Goal: Use online tool/utility: Utilize a website feature to perform a specific function

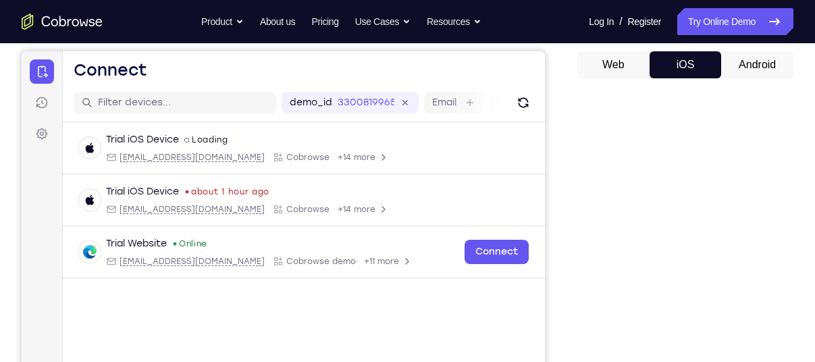
scroll to position [96, 0]
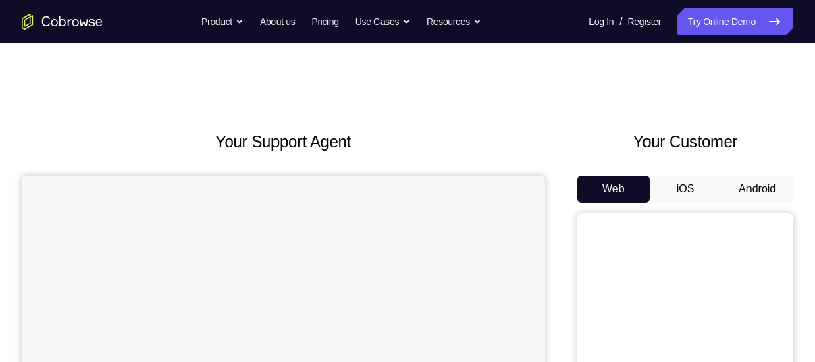
click at [686, 184] on button "iOS" at bounding box center [686, 189] width 72 height 27
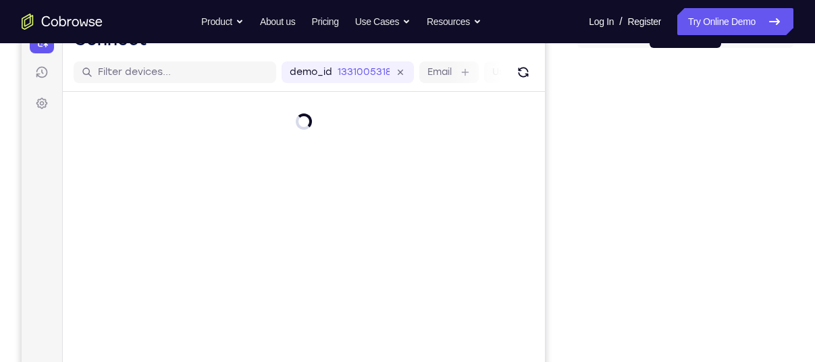
scroll to position [157, 0]
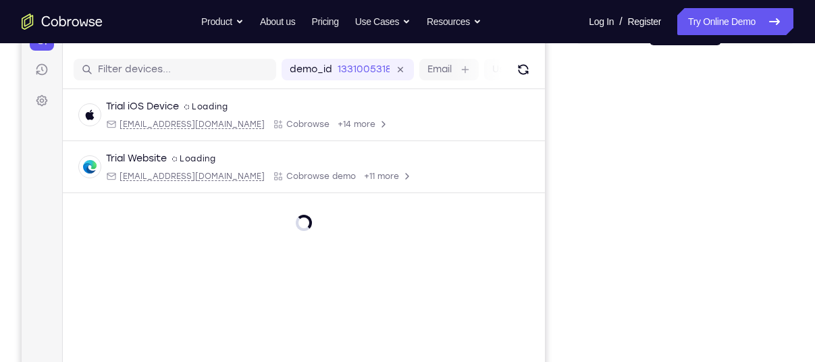
click at [488, 213] on div "Trial iOS Device spin2 Loading ios@example.com Cobrowse +14 more ios@example.co…" at bounding box center [304, 192] width 482 height 207
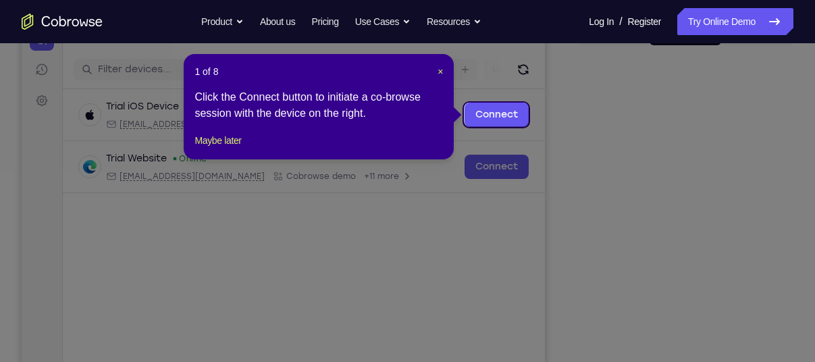
click at [614, 149] on icon at bounding box center [413, 181] width 826 height 362
click at [435, 67] on header "1 of 8 ×" at bounding box center [319, 72] width 249 height 14
click at [438, 71] on span "×" at bounding box center [440, 71] width 5 height 11
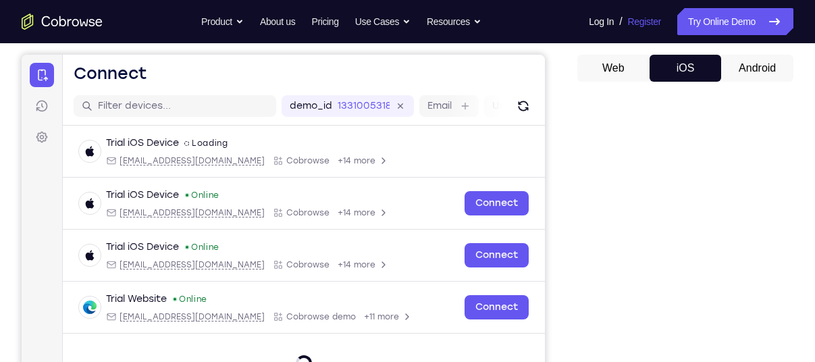
scroll to position [120, 0]
click at [0, 0] on button "Android" at bounding box center [0, 0] width 0 height 0
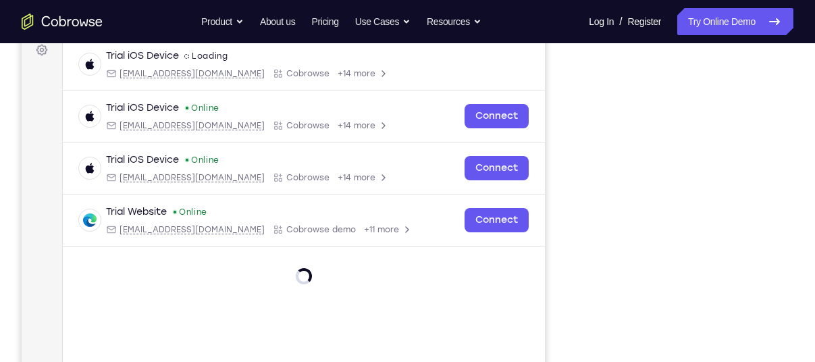
scroll to position [209, 0]
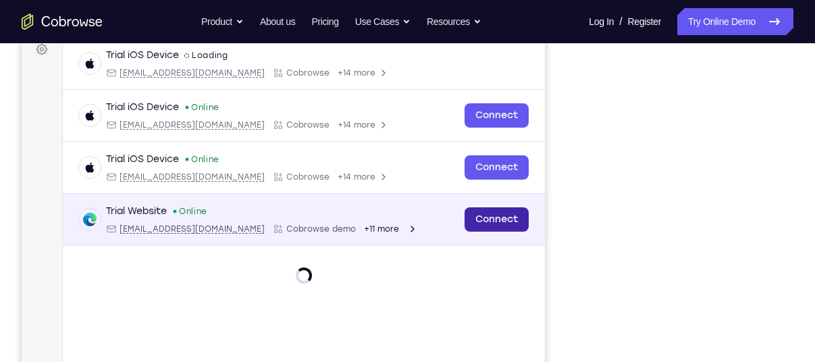
click at [503, 218] on link "Connect" at bounding box center [497, 219] width 64 height 24
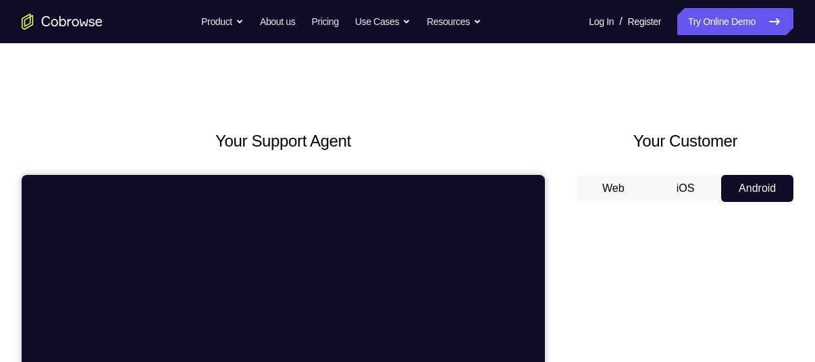
scroll to position [0, 0]
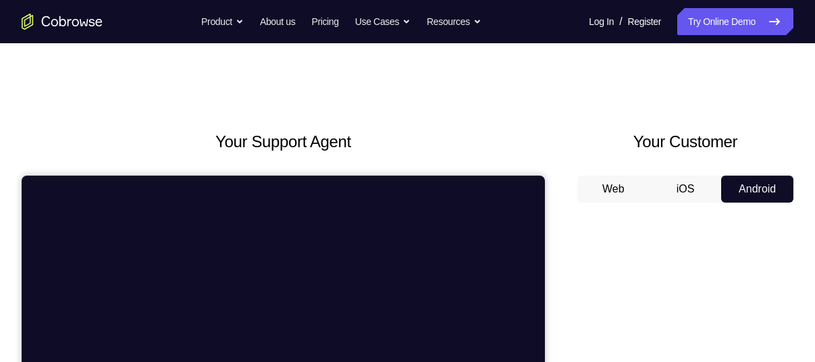
click at [619, 194] on button "Web" at bounding box center [614, 189] width 72 height 27
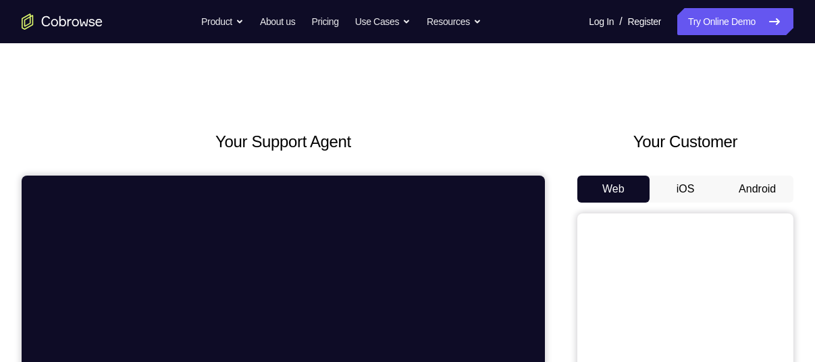
click at [767, 177] on button "Android" at bounding box center [758, 189] width 72 height 27
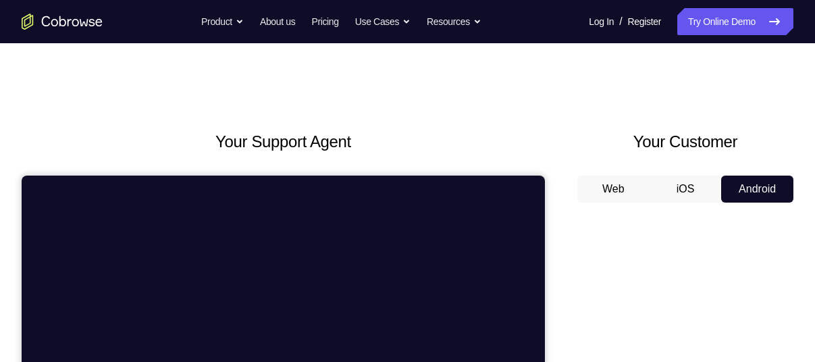
click at [701, 181] on button "iOS" at bounding box center [686, 189] width 72 height 27
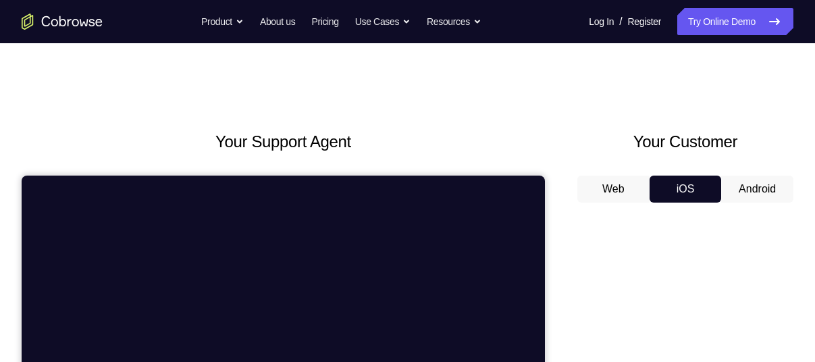
click at [770, 190] on button "Android" at bounding box center [758, 189] width 72 height 27
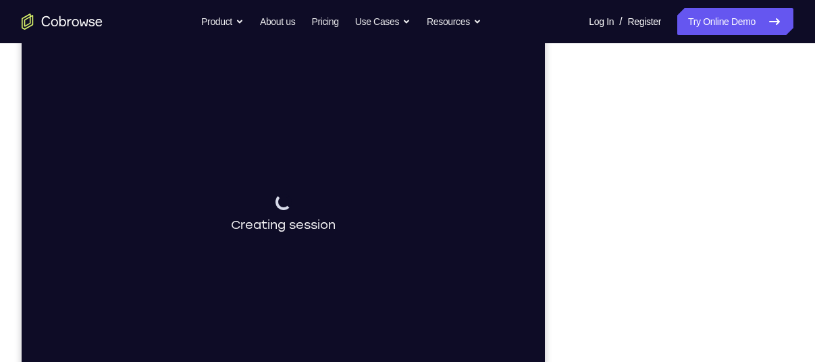
scroll to position [191, 0]
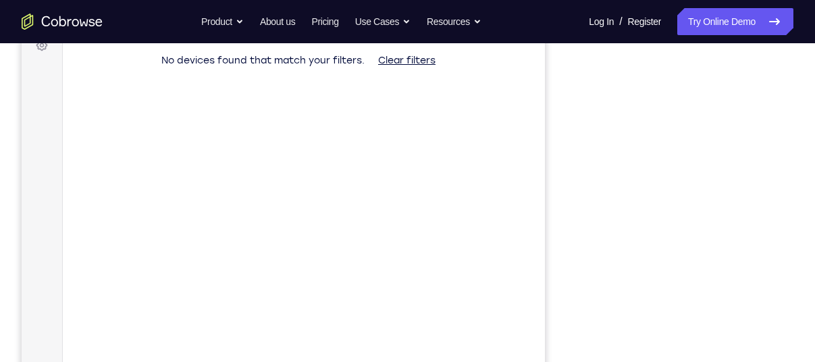
scroll to position [214, 0]
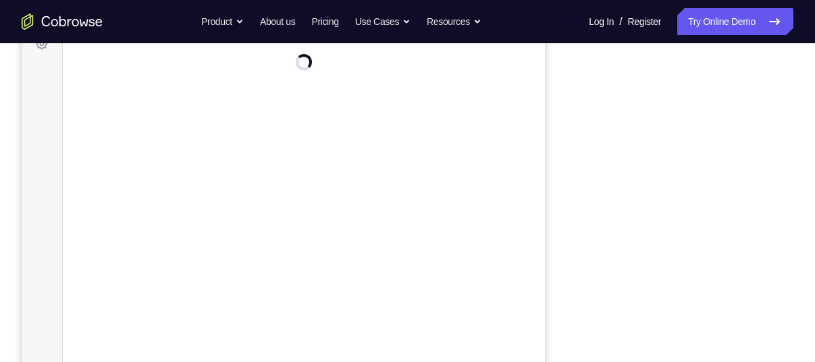
drag, startPoint x: 424, startPoint y: 163, endPoint x: 610, endPoint y: 135, distance: 187.9
click at [424, 163] on main "demo_id 3647669404 3647669404 Email User ID Device ID Device name 6-digit code …" at bounding box center [304, 220] width 482 height 453
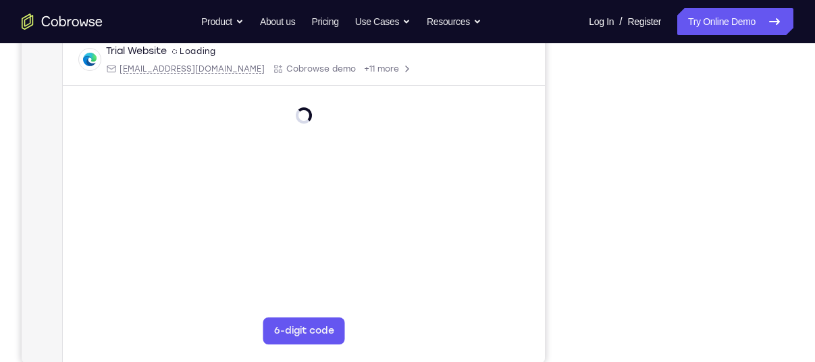
scroll to position [256, 0]
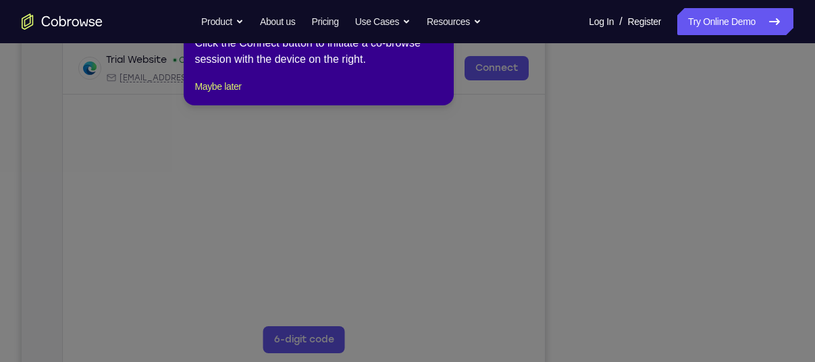
click at [734, 293] on icon at bounding box center [413, 181] width 826 height 362
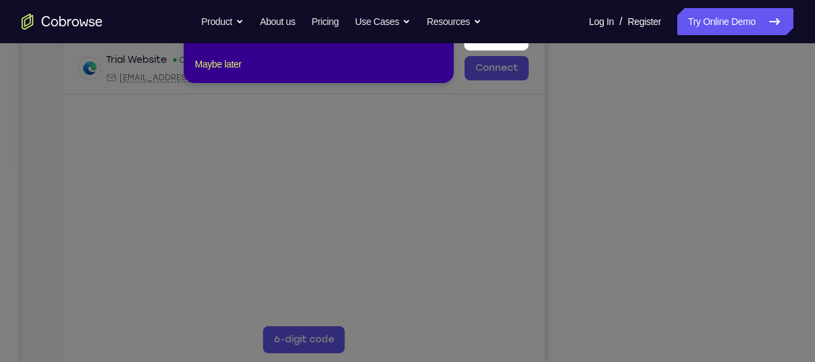
scroll to position [155, 0]
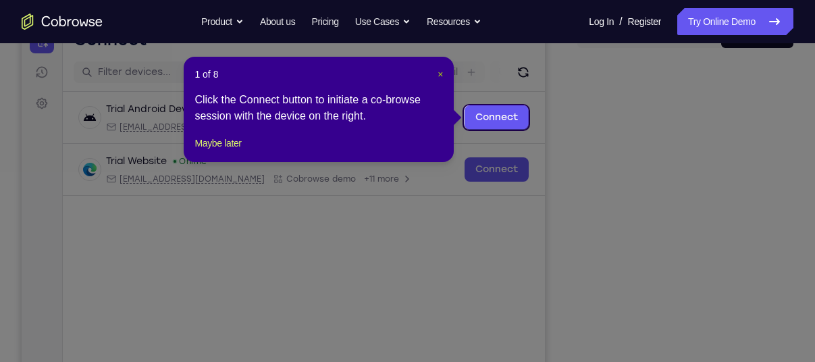
click at [438, 71] on span "×" at bounding box center [440, 74] width 5 height 11
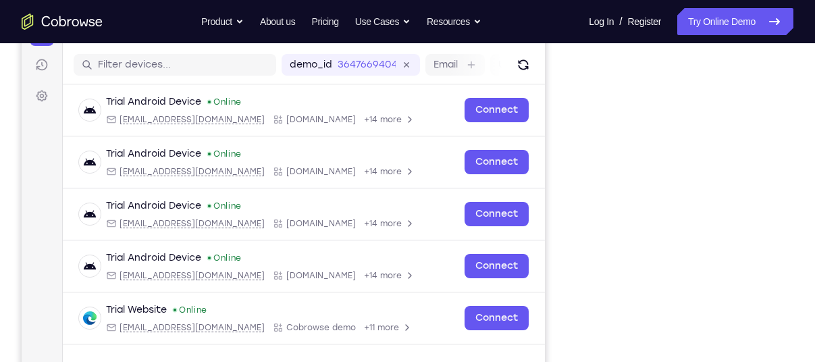
scroll to position [266, 0]
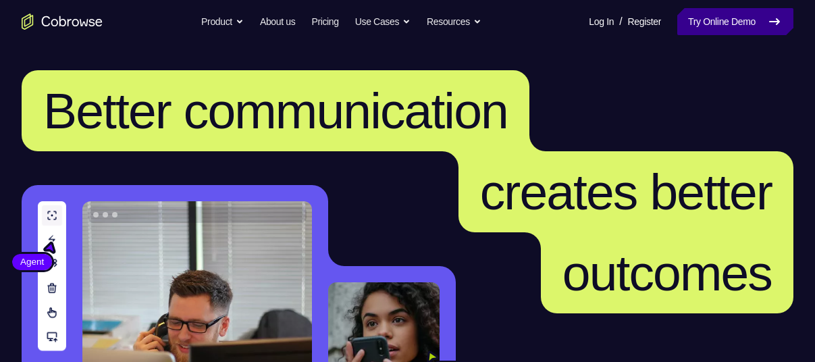
click at [700, 20] on link "Try Online Demo" at bounding box center [736, 21] width 116 height 27
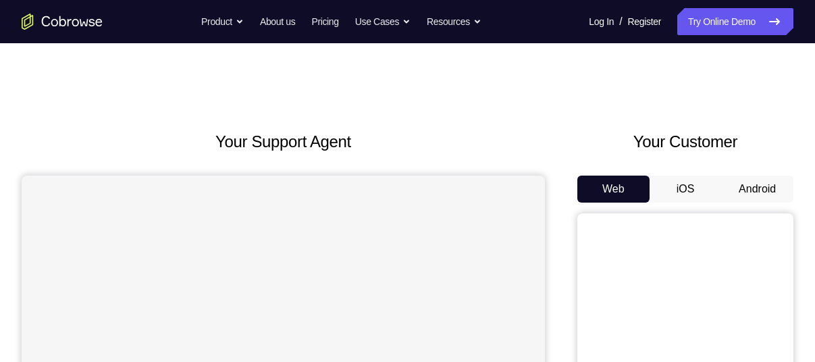
click at [701, 183] on button "iOS" at bounding box center [686, 189] width 72 height 27
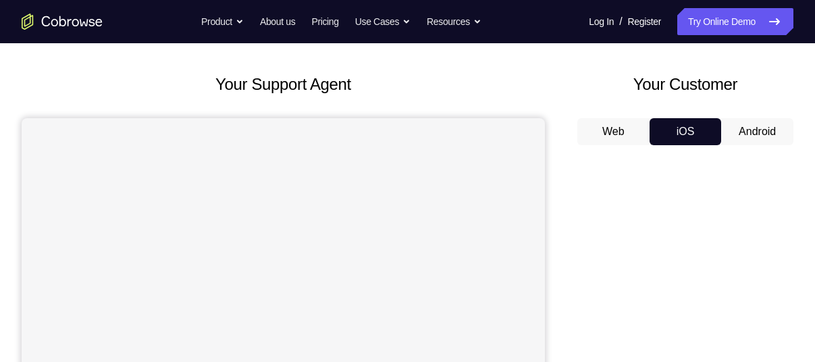
scroll to position [58, 0]
